Goal: Information Seeking & Learning: Learn about a topic

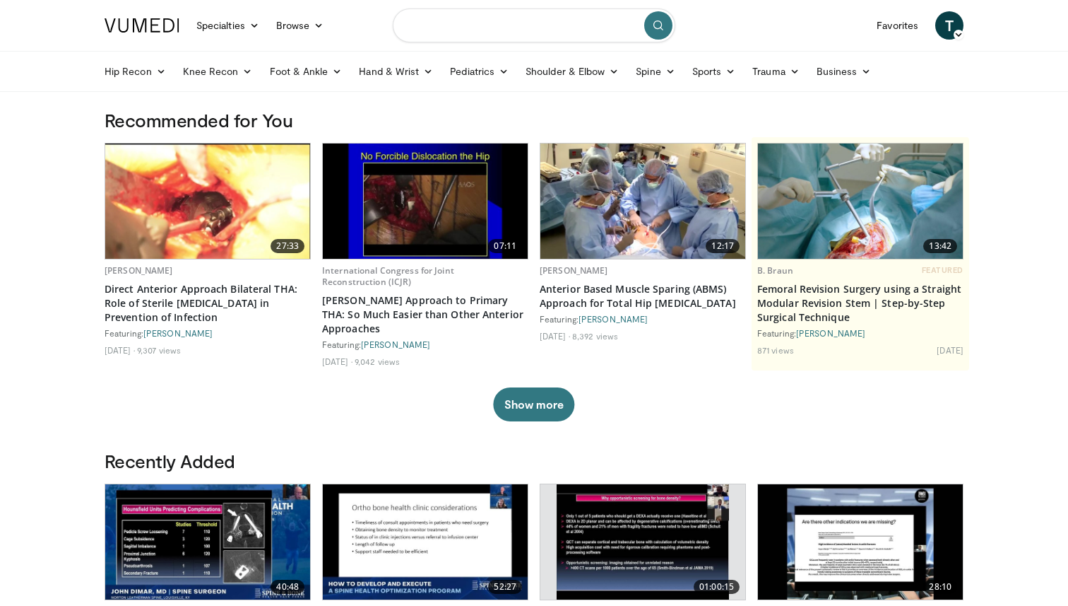
click at [473, 32] on input "Search topics, interventions" at bounding box center [534, 25] width 283 height 34
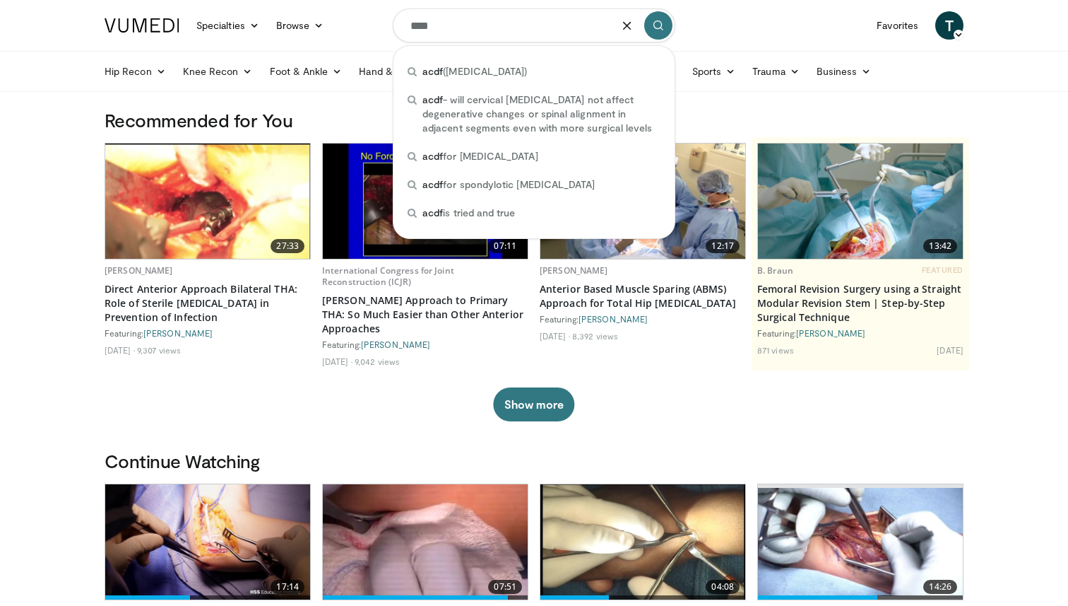
type input "****"
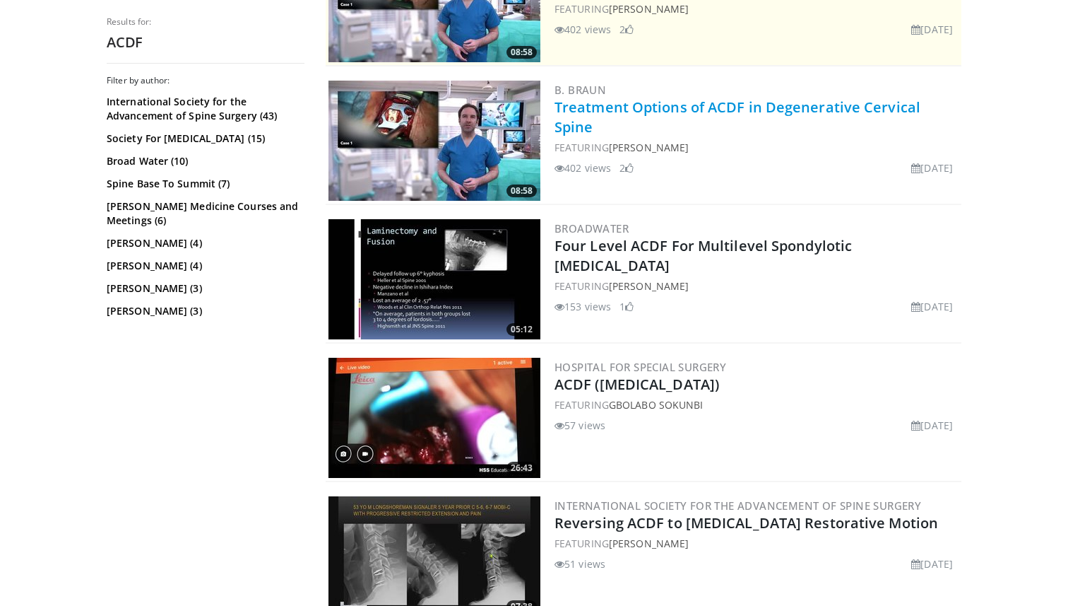
scroll to position [358, 0]
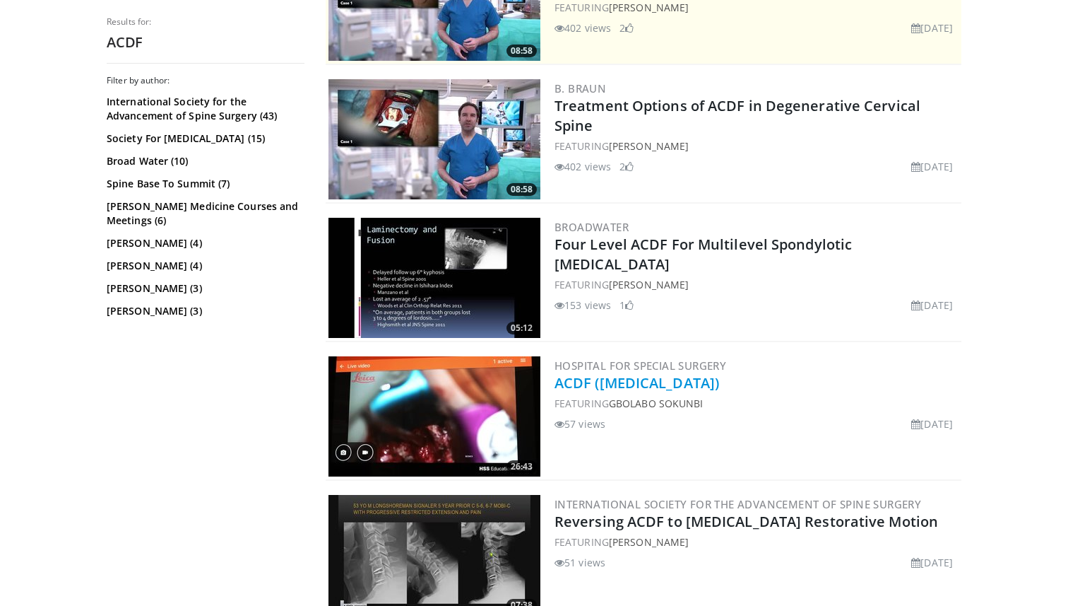
click at [606, 383] on link "ACDF ([MEDICAL_DATA])" at bounding box center [637, 382] width 165 height 19
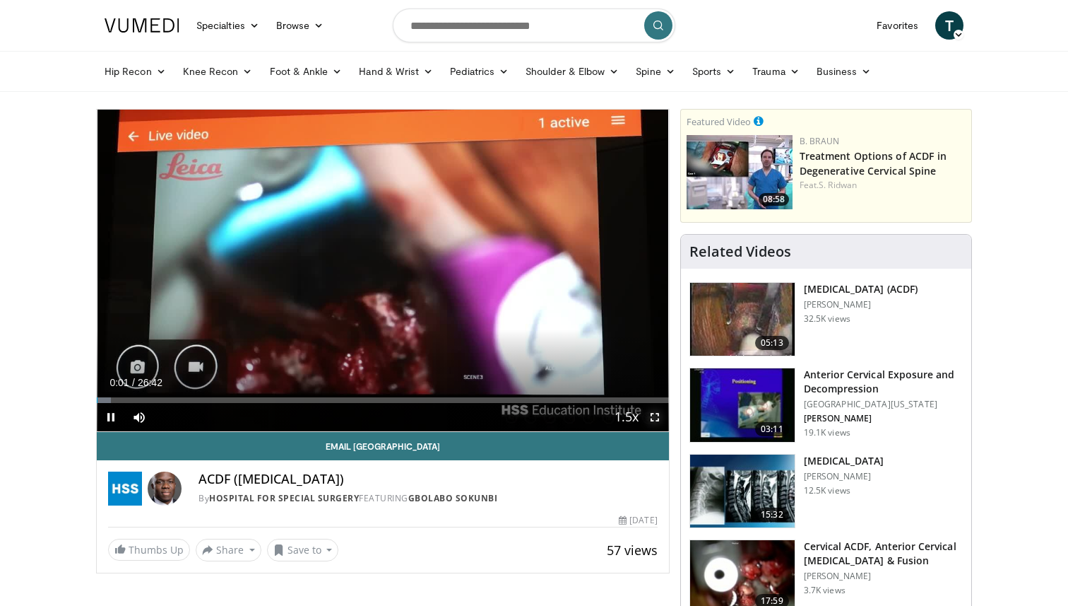
click at [652, 417] on span "Video Player" at bounding box center [655, 417] width 28 height 28
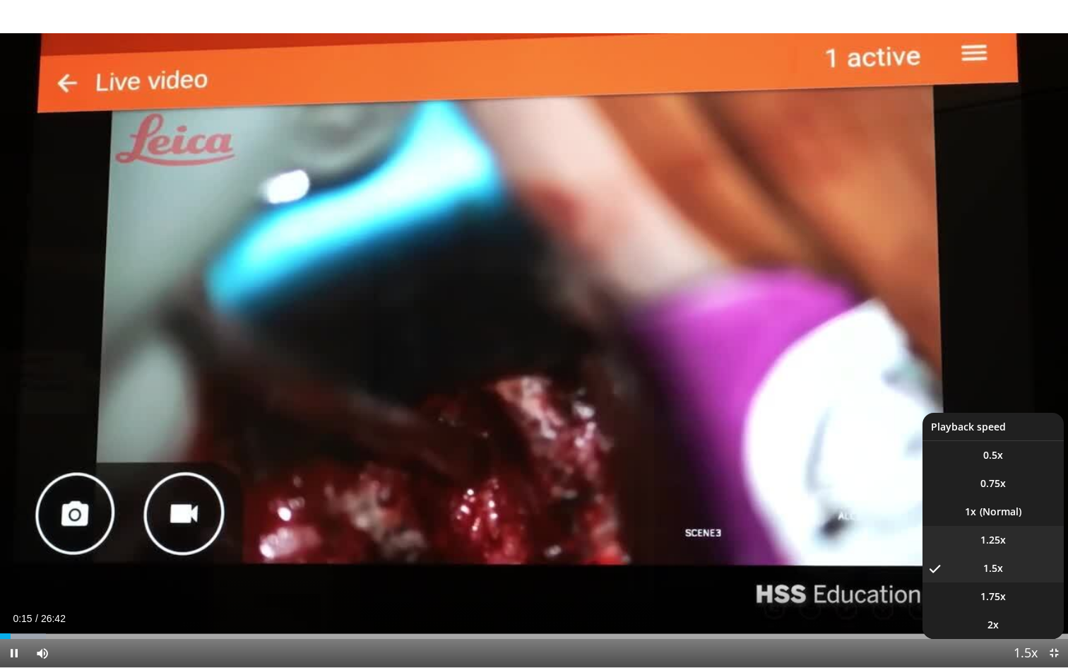
click at [1012, 541] on li "1.25x" at bounding box center [993, 540] width 141 height 28
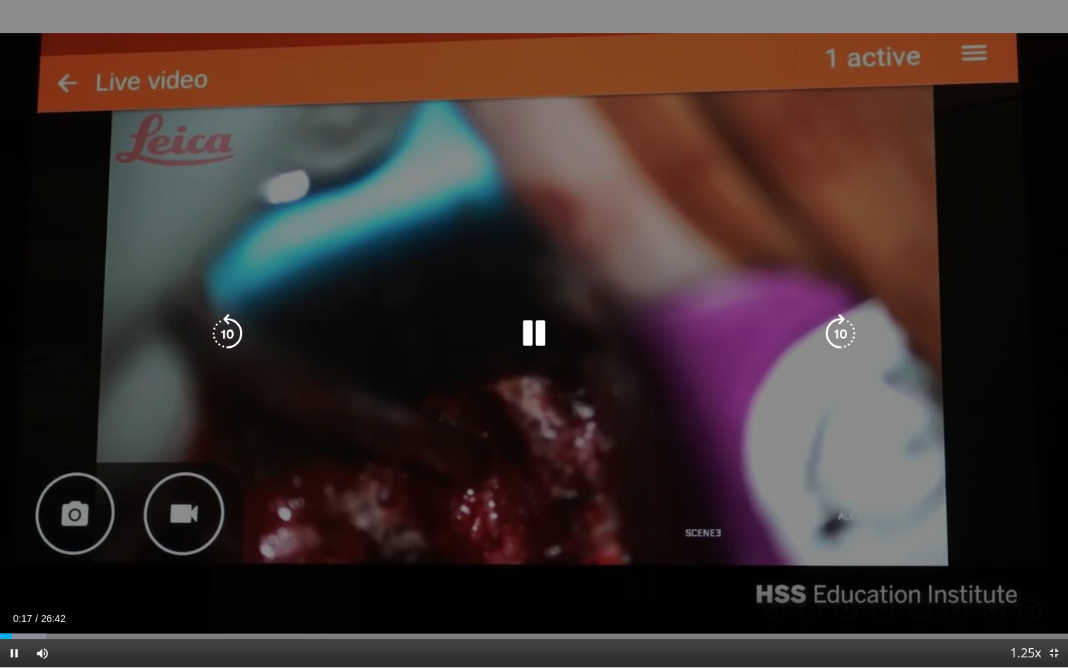
click at [771, 430] on div "10 seconds Tap to unmute" at bounding box center [534, 333] width 1068 height 667
click at [675, 456] on div "10 seconds Tap to unmute" at bounding box center [534, 333] width 1068 height 667
click at [381, 346] on div "Video Player" at bounding box center [533, 333] width 641 height 28
click at [684, 413] on div "10 seconds Tap to unmute" at bounding box center [534, 333] width 1068 height 667
click at [642, 452] on div "30 seconds Tap to unmute" at bounding box center [534, 333] width 1068 height 667
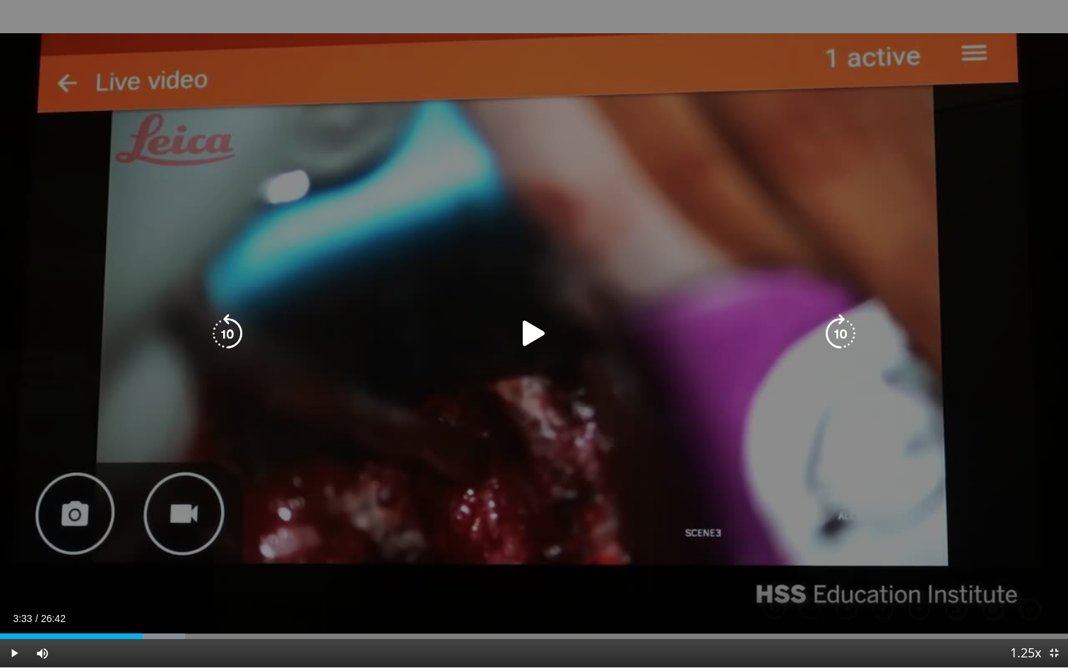
click at [642, 452] on div "30 seconds Tap to unmute" at bounding box center [534, 333] width 1068 height 667
click at [603, 375] on div "20 seconds Tap to unmute" at bounding box center [534, 333] width 1068 height 667
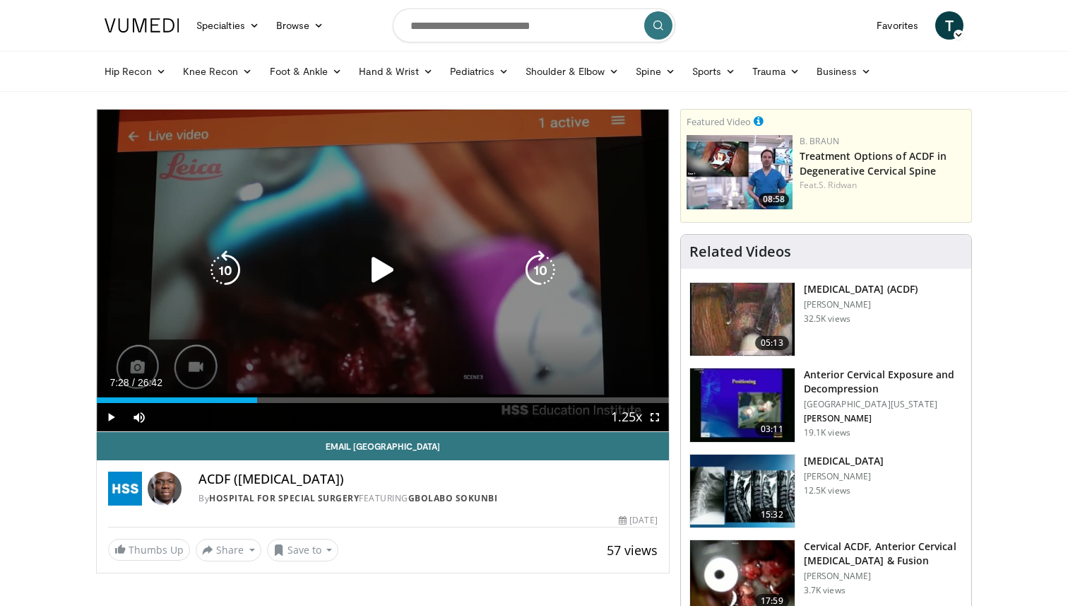
click at [530, 257] on icon "Video Player" at bounding box center [541, 270] width 40 height 40
click at [378, 259] on icon "Video Player" at bounding box center [383, 270] width 40 height 40
click at [389, 273] on icon "Video Player" at bounding box center [383, 270] width 40 height 40
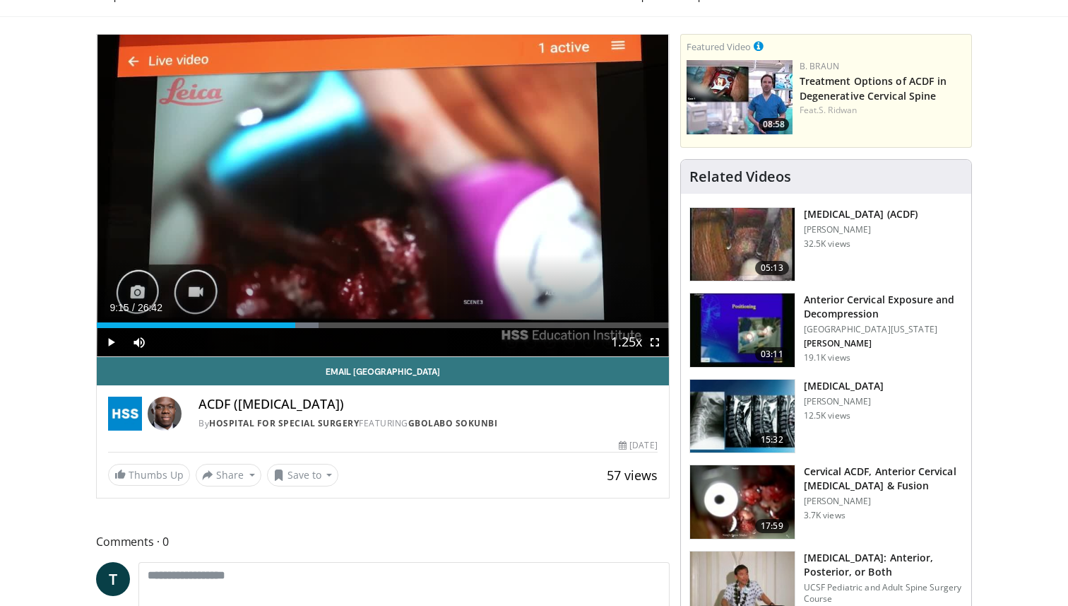
scroll to position [89, 0]
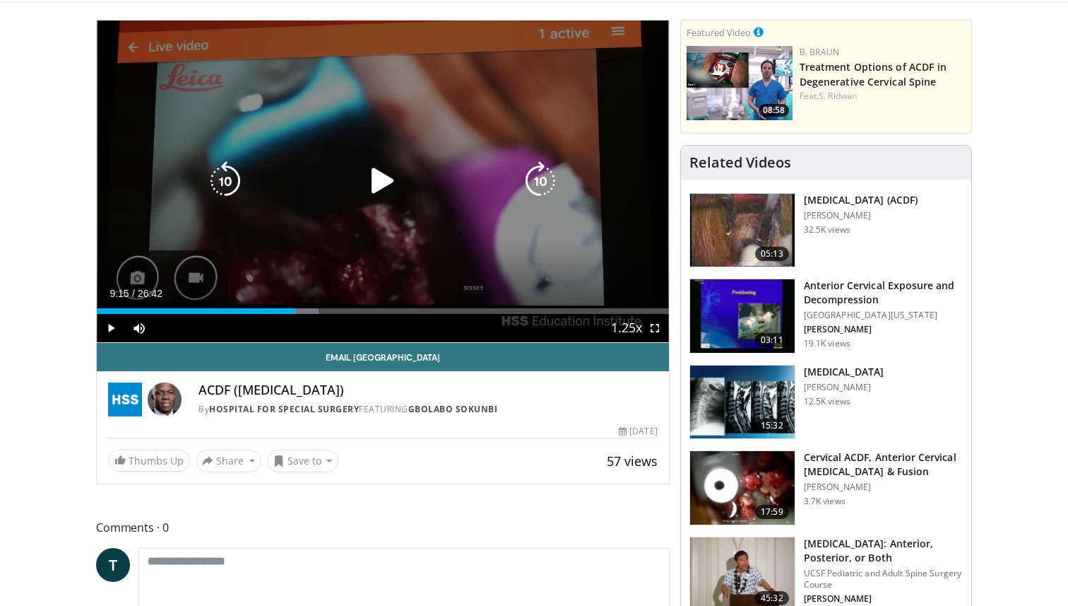
click at [390, 179] on icon "Video Player" at bounding box center [383, 181] width 40 height 40
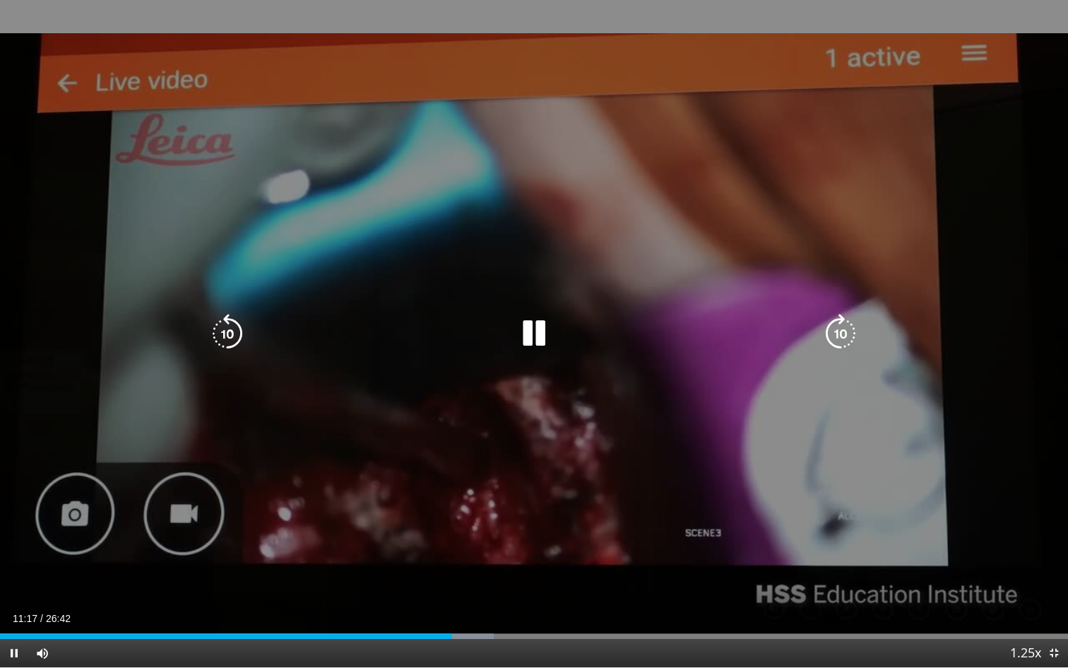
click at [632, 431] on div "10 seconds Tap to unmute" at bounding box center [534, 333] width 1068 height 667
click at [688, 442] on div "10 seconds Tap to unmute" at bounding box center [534, 333] width 1068 height 667
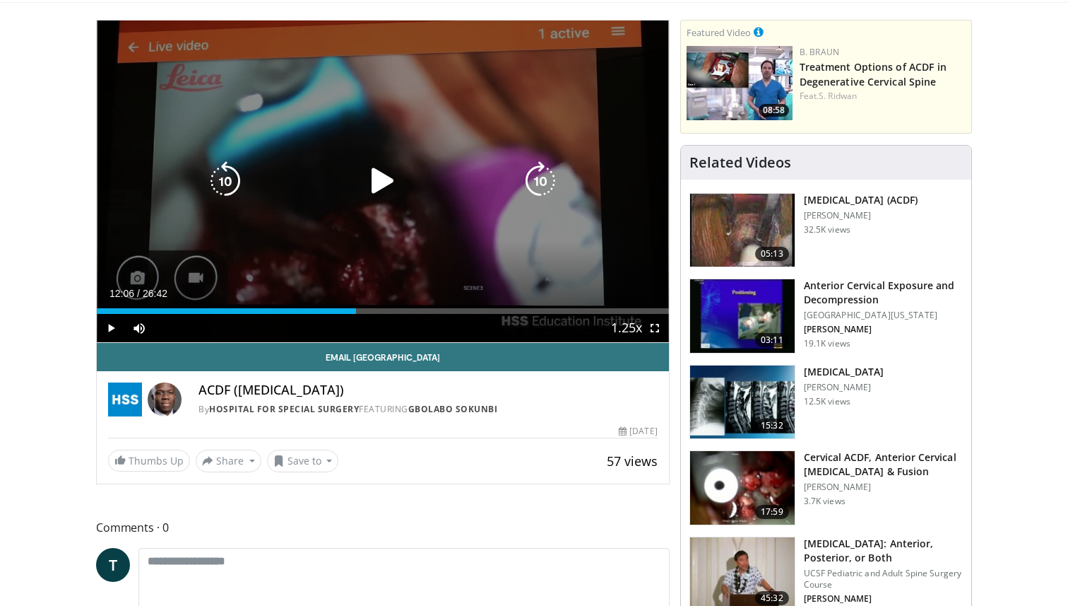
click at [384, 179] on icon "Video Player" at bounding box center [383, 181] width 40 height 40
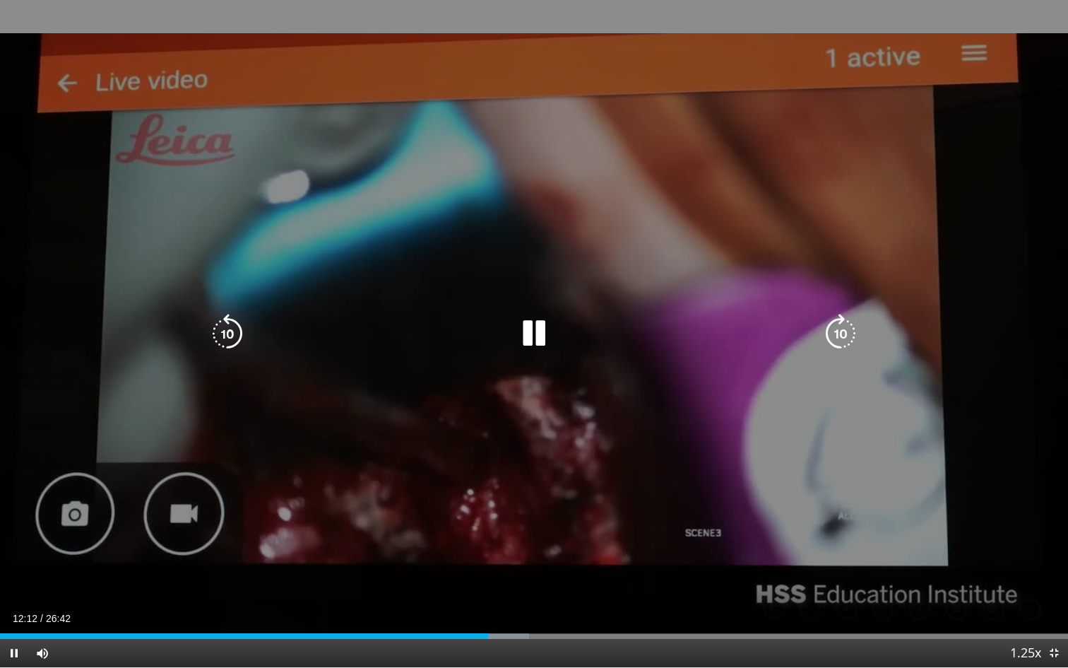
click at [540, 338] on icon "Video Player" at bounding box center [534, 334] width 40 height 40
click at [538, 332] on icon "Video Player" at bounding box center [534, 334] width 40 height 40
click at [538, 332] on div "10 seconds Tap to unmute" at bounding box center [534, 333] width 1068 height 667
click at [841, 343] on icon "Video Player" at bounding box center [841, 334] width 40 height 40
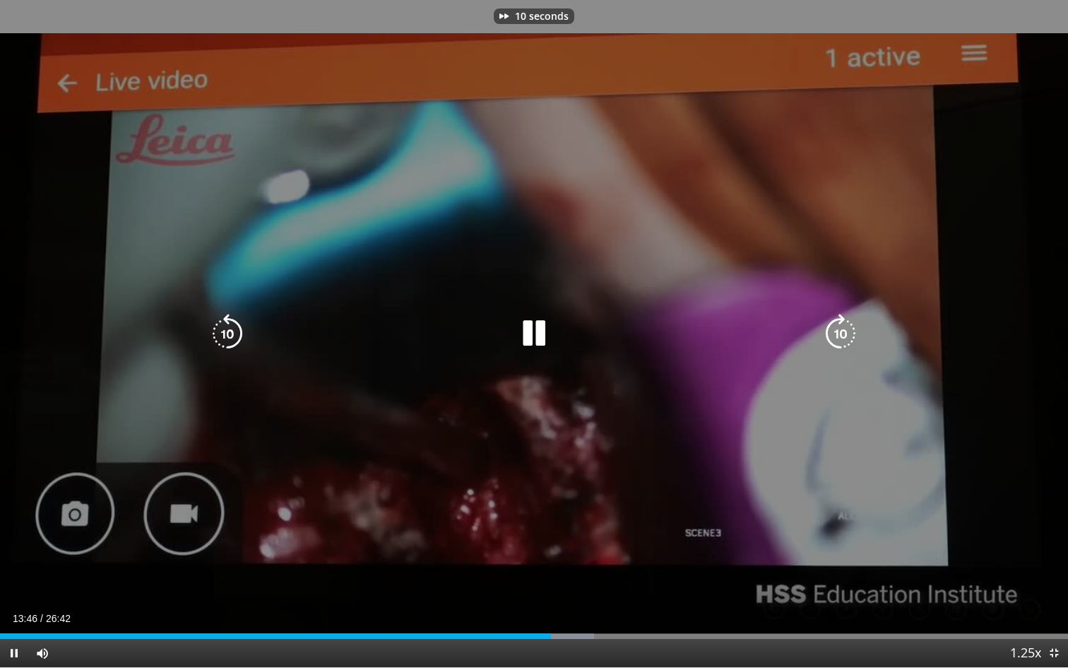
click at [841, 333] on icon "Video Player" at bounding box center [841, 334] width 40 height 40
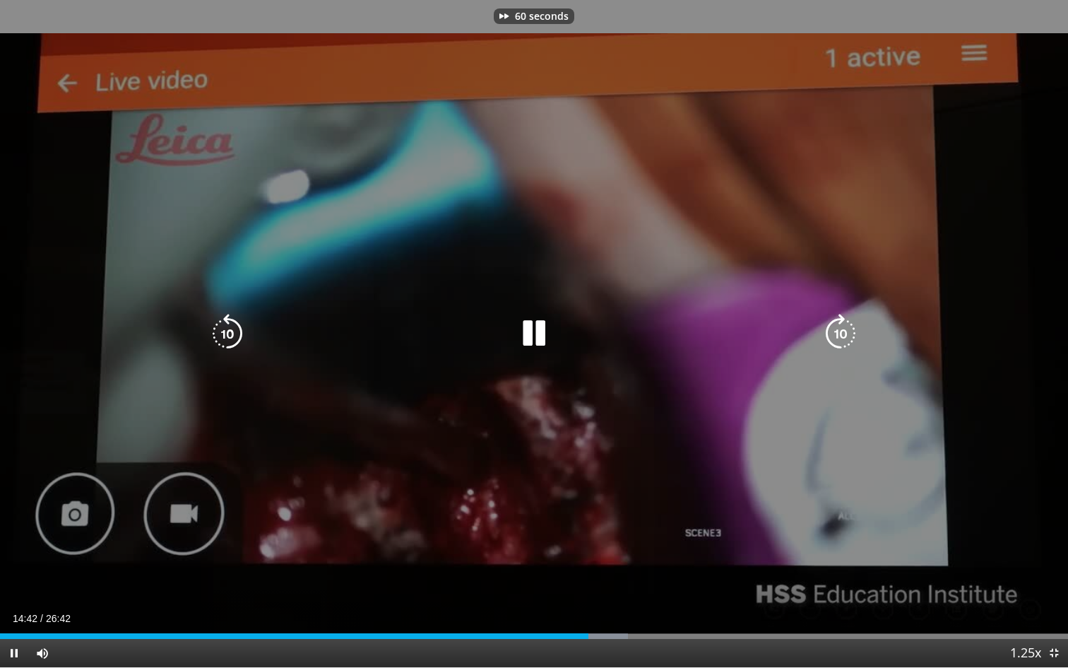
click at [841, 333] on icon "Video Player" at bounding box center [841, 334] width 40 height 40
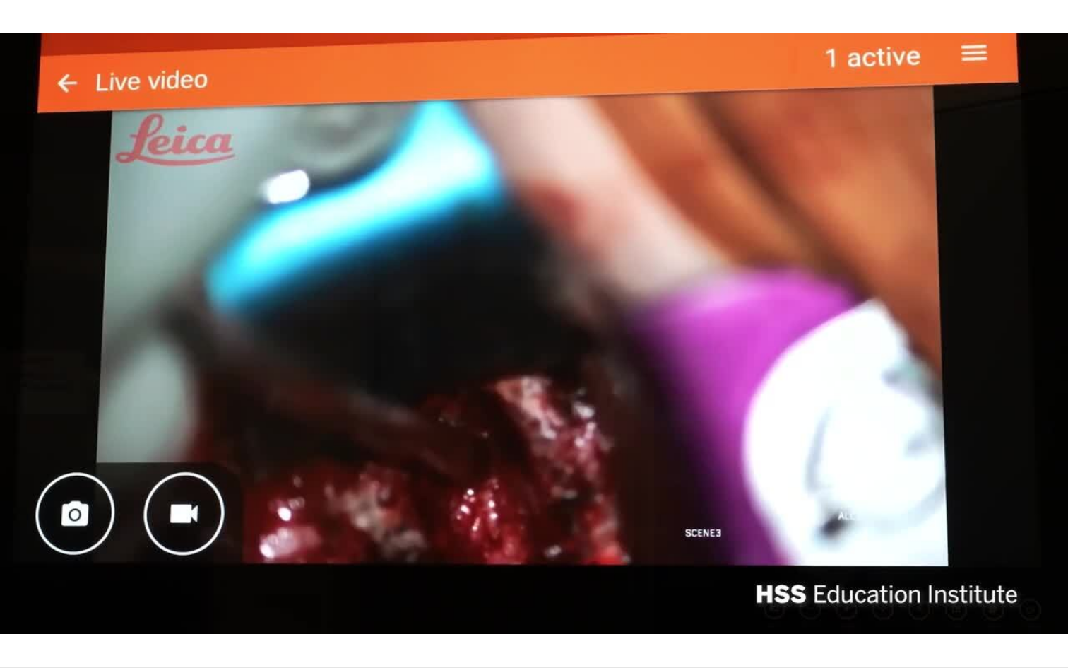
click at [841, 332] on div "70 seconds Tap to unmute" at bounding box center [534, 333] width 1068 height 667
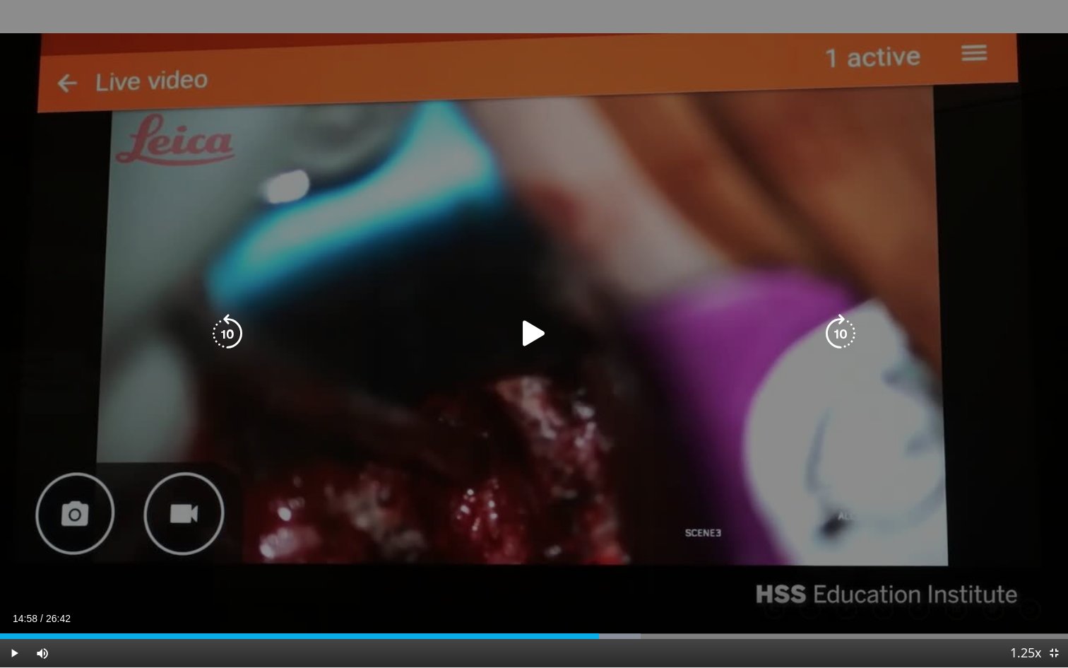
click at [546, 329] on icon "Video Player" at bounding box center [534, 334] width 40 height 40
click at [844, 328] on icon "Video Player" at bounding box center [841, 334] width 40 height 40
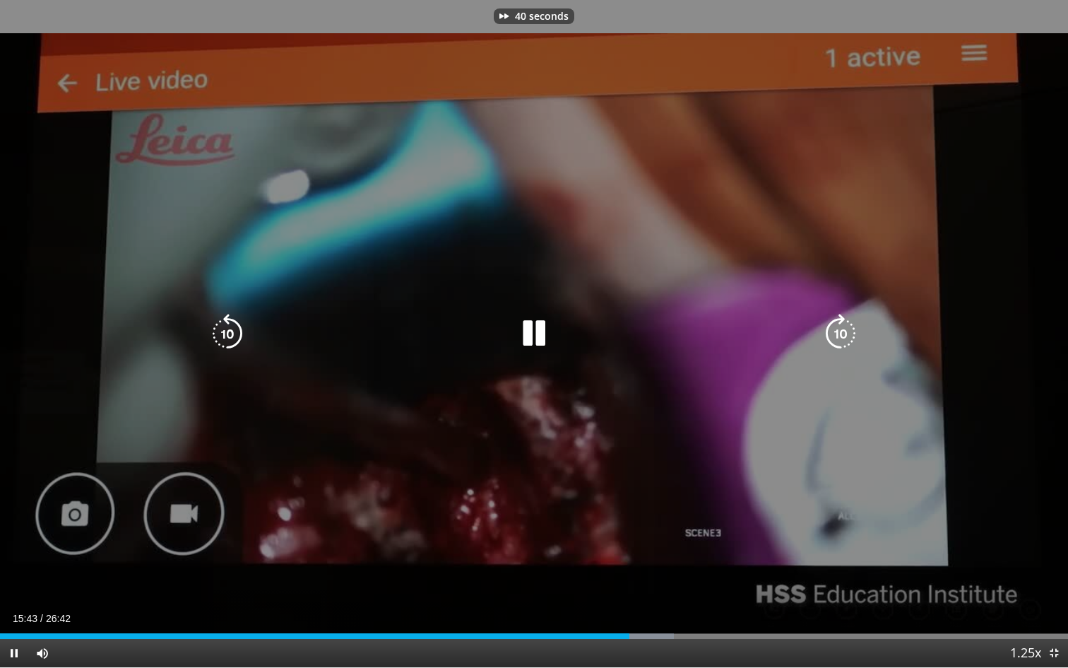
click at [844, 328] on icon "Video Player" at bounding box center [841, 334] width 40 height 40
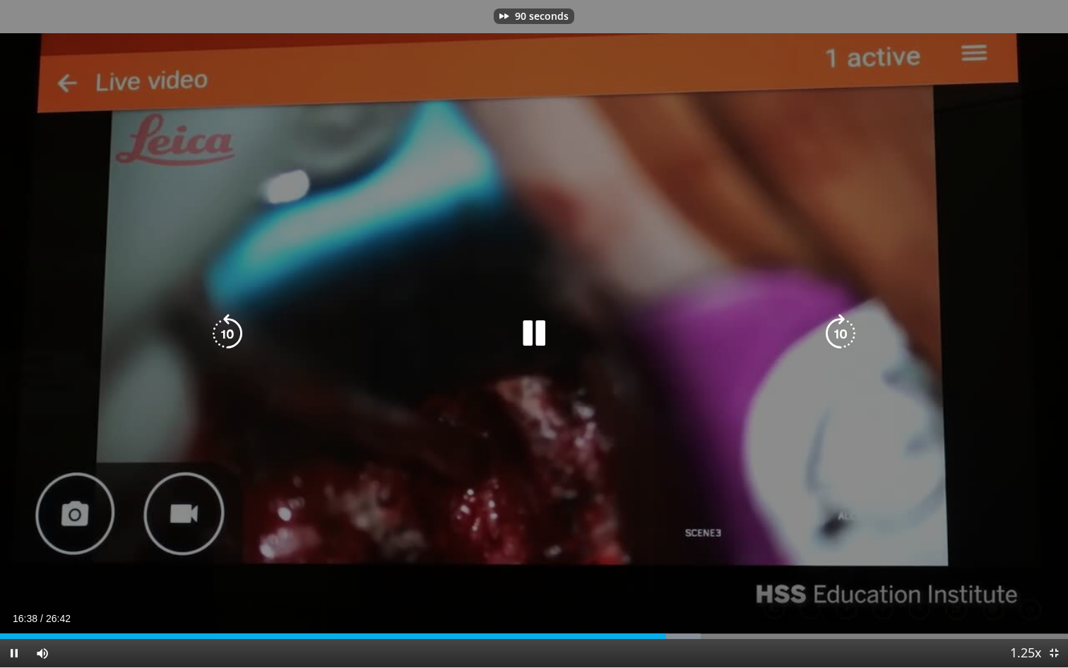
click at [844, 328] on icon "Video Player" at bounding box center [841, 334] width 40 height 40
click at [540, 338] on icon "Video Player" at bounding box center [534, 334] width 40 height 40
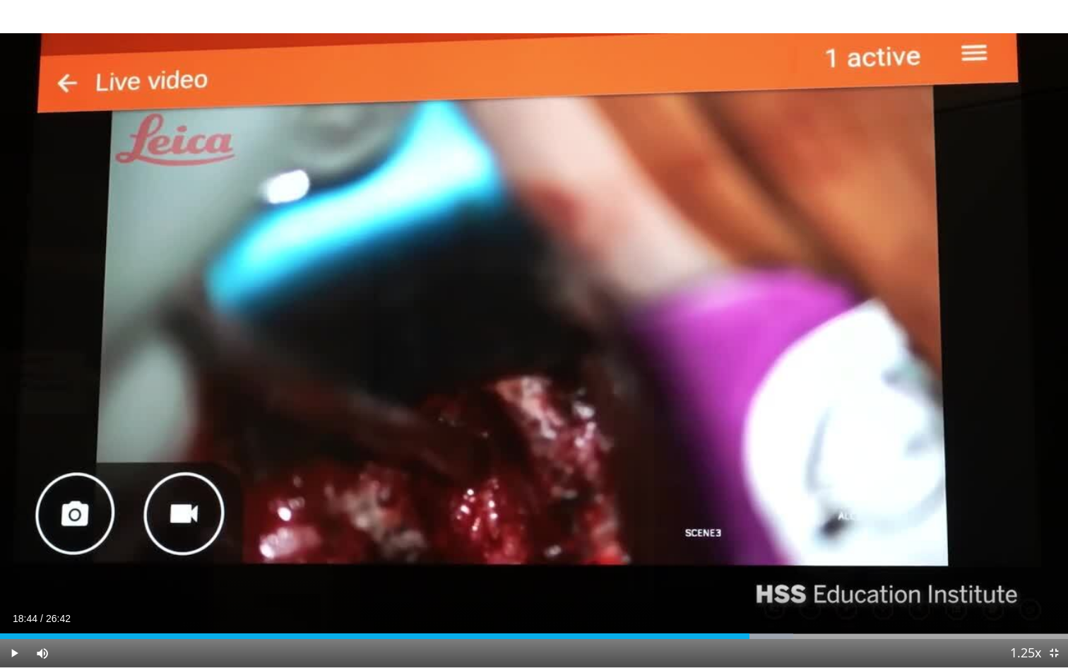
click at [529, 327] on div "120 seconds Tap to unmute" at bounding box center [534, 333] width 1068 height 667
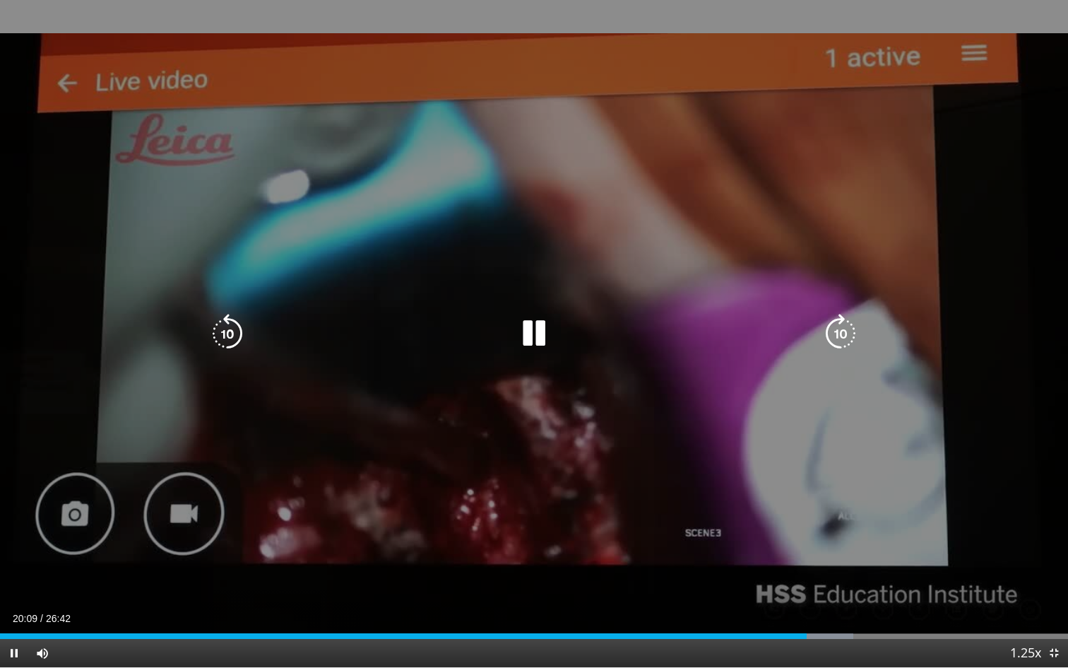
click at [539, 331] on icon "Video Player" at bounding box center [534, 334] width 40 height 40
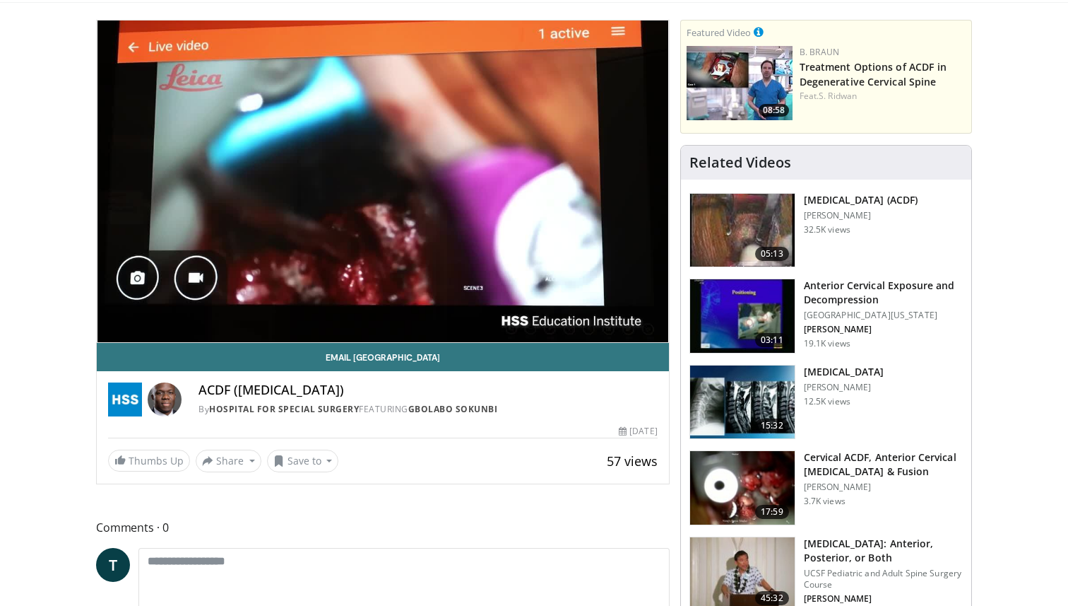
click at [750, 221] on img at bounding box center [742, 230] width 105 height 73
